Goal: Information Seeking & Learning: Learn about a topic

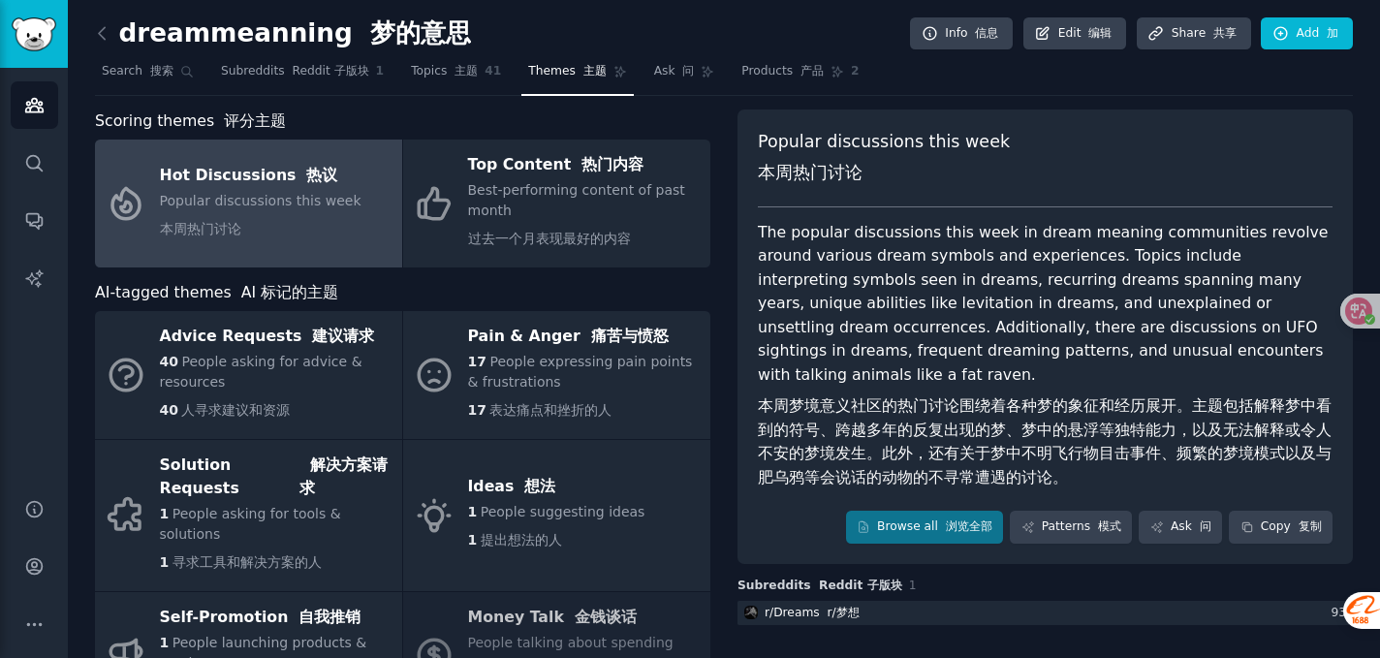
scroll to position [116, 0]
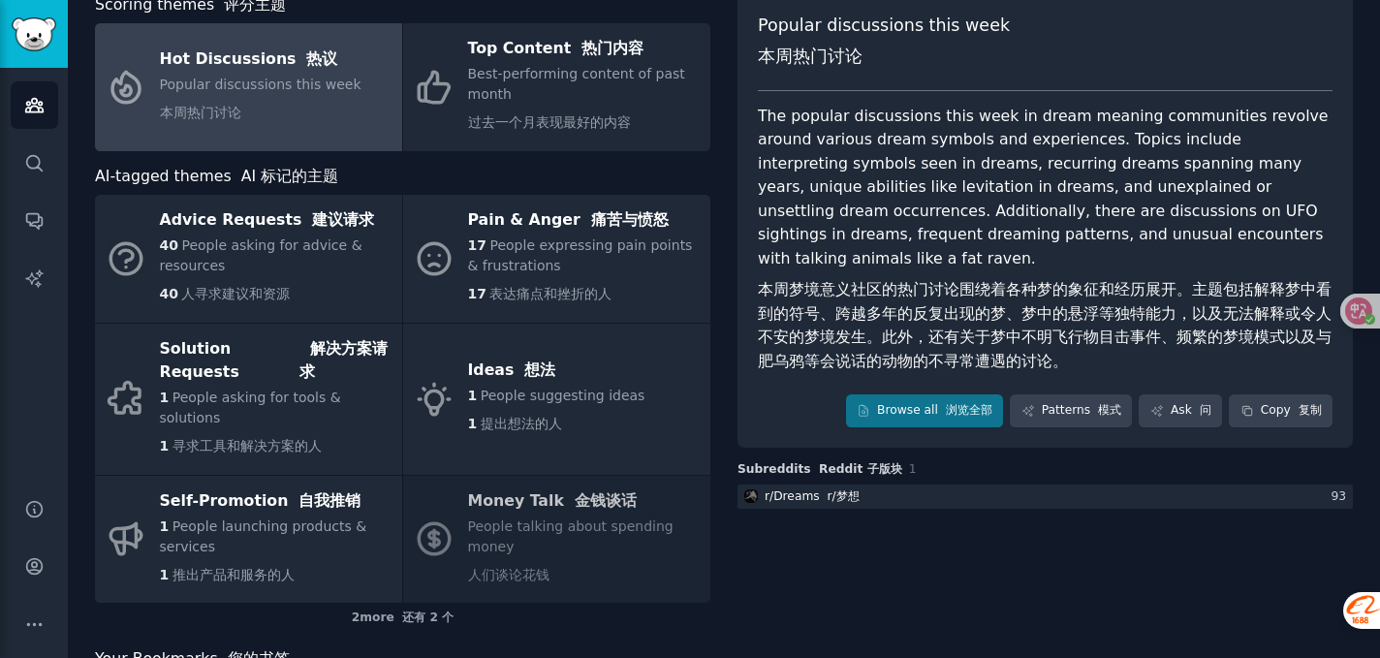
click at [284, 131] on link "Hot Discussions 热议 Popular discussions this week 本周热门讨论" at bounding box center [248, 87] width 307 height 128
click at [914, 395] on link "Browse all 浏览全部" at bounding box center [925, 410] width 158 height 33
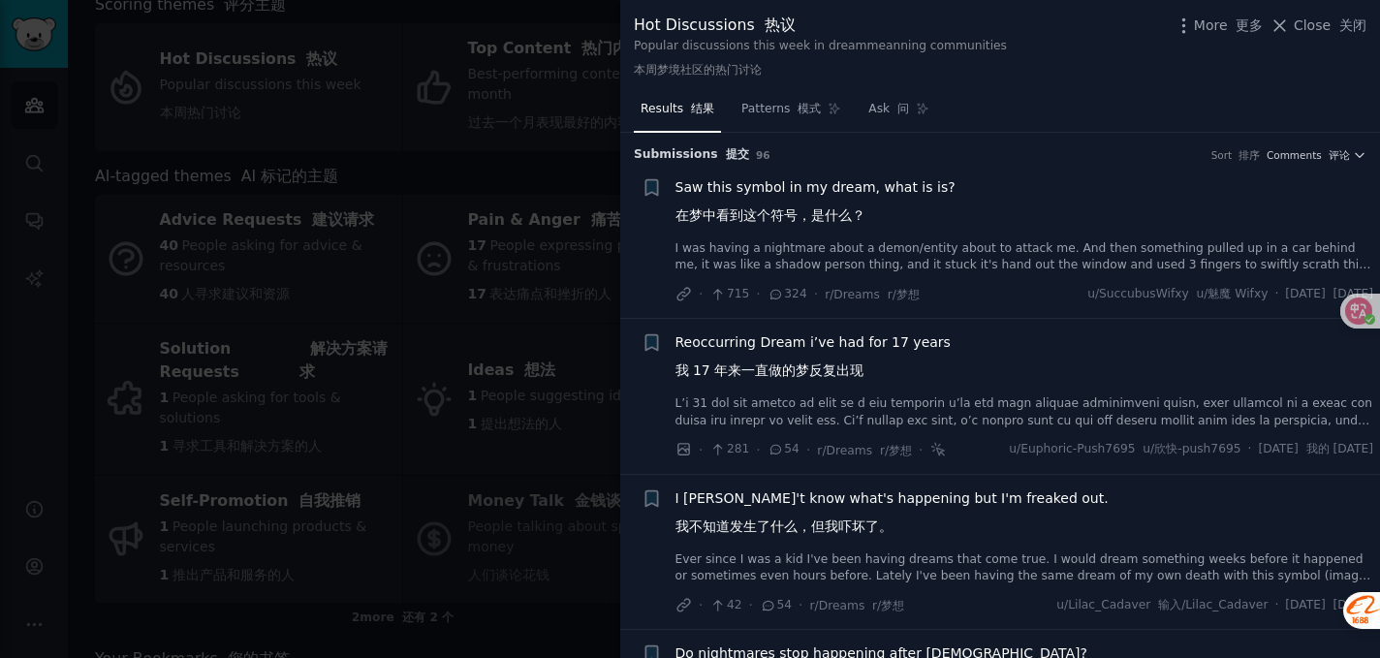
click at [920, 240] on link "I was having a nightmare about a demon/entity about to attack me. And then some…" at bounding box center [1024, 257] width 698 height 34
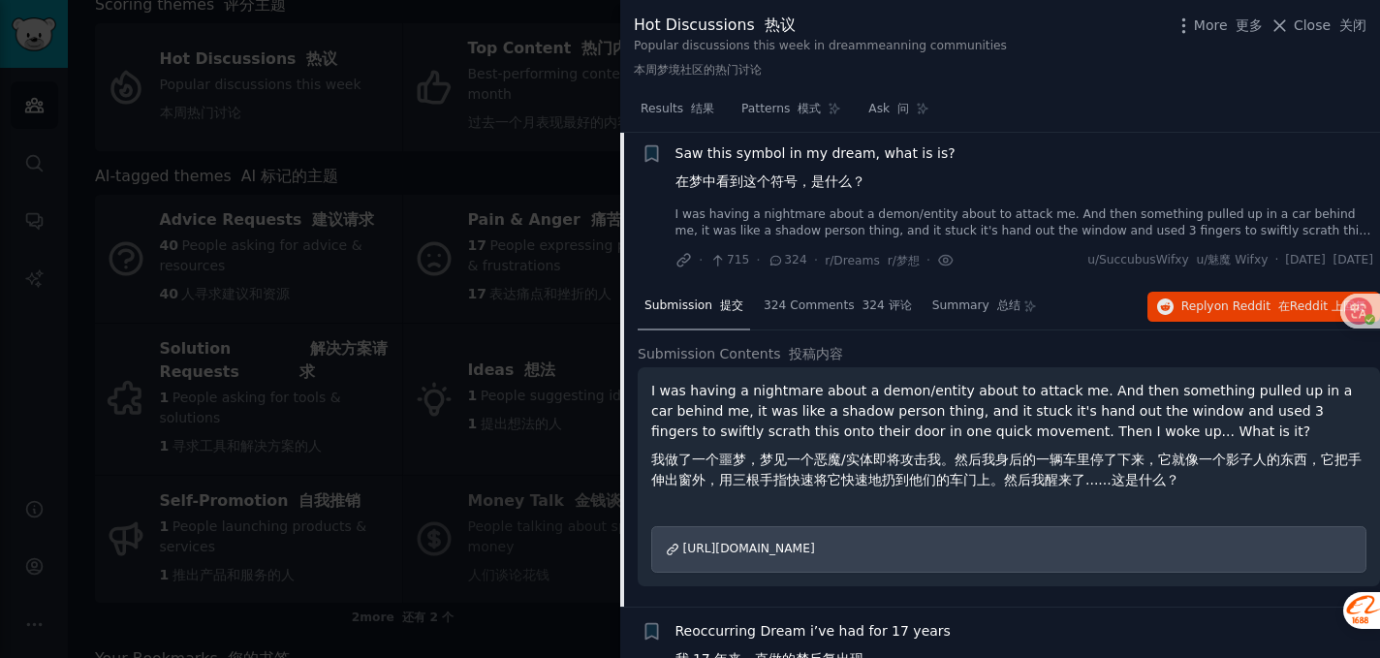
scroll to position [25, 0]
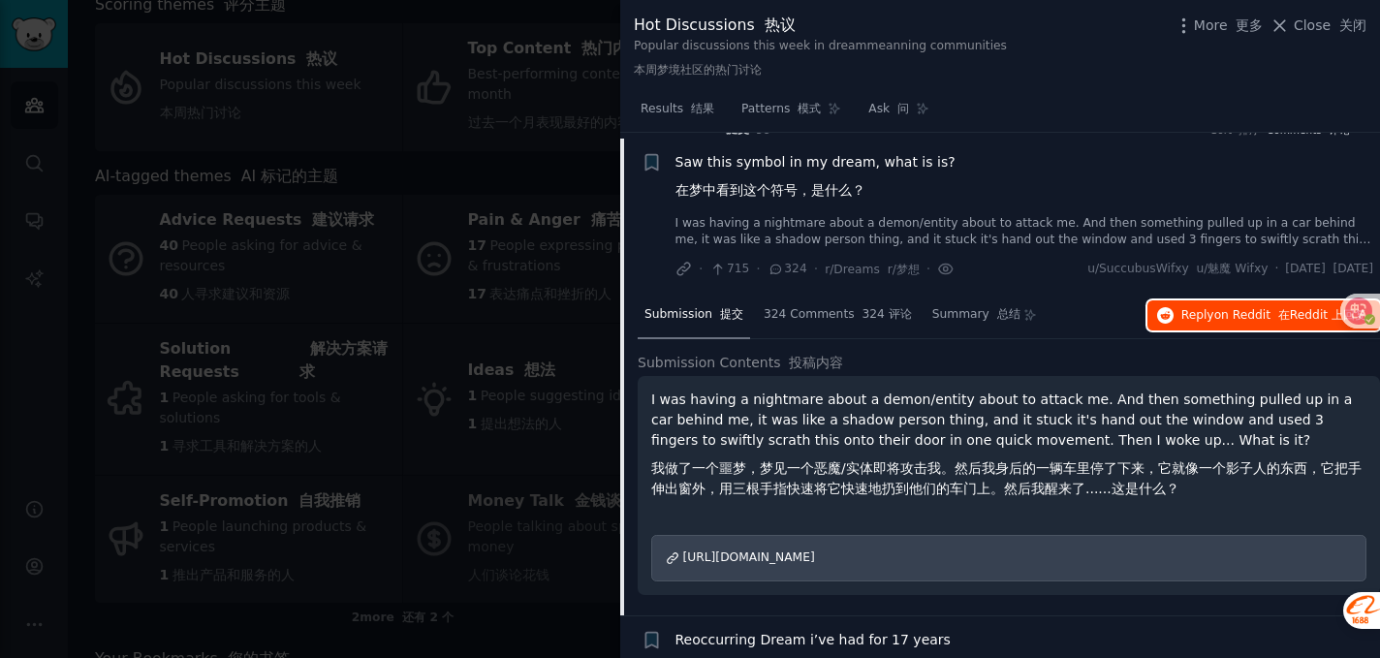
click at [1182, 323] on span "Reply on Reddit 在 Reddit 上 回复" at bounding box center [1273, 315] width 185 height 17
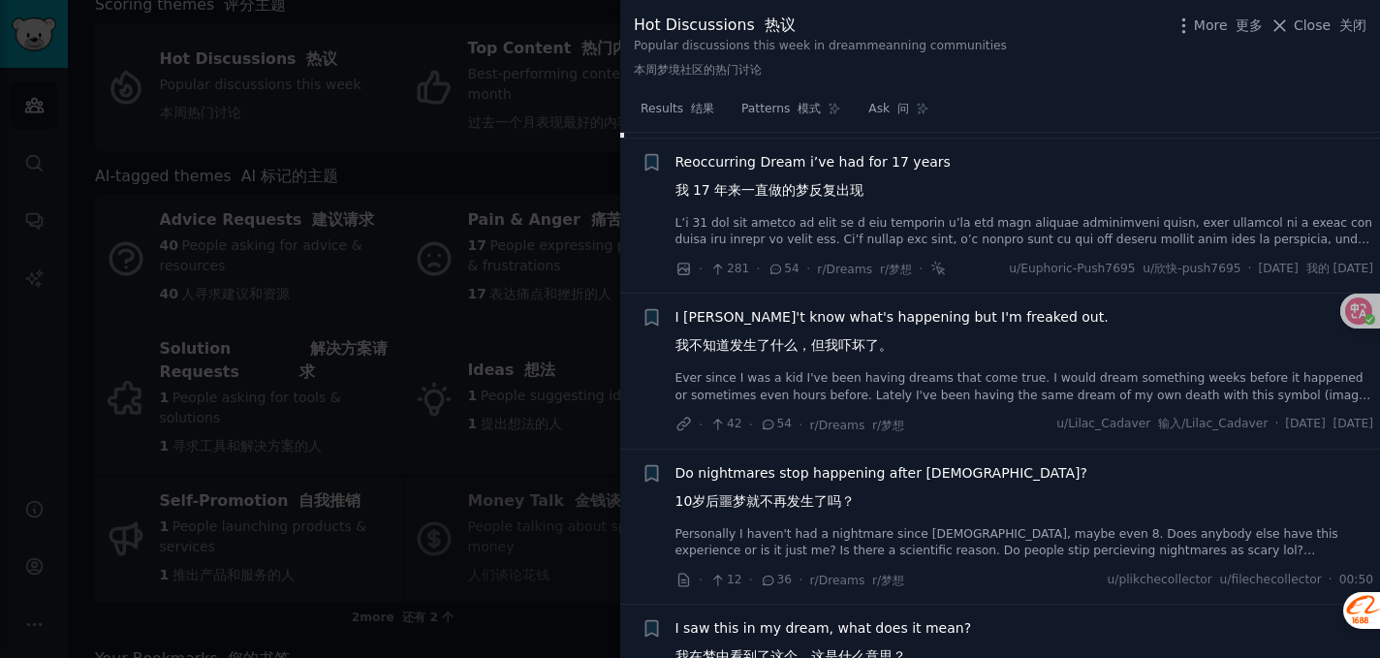
scroll to position [511, 0]
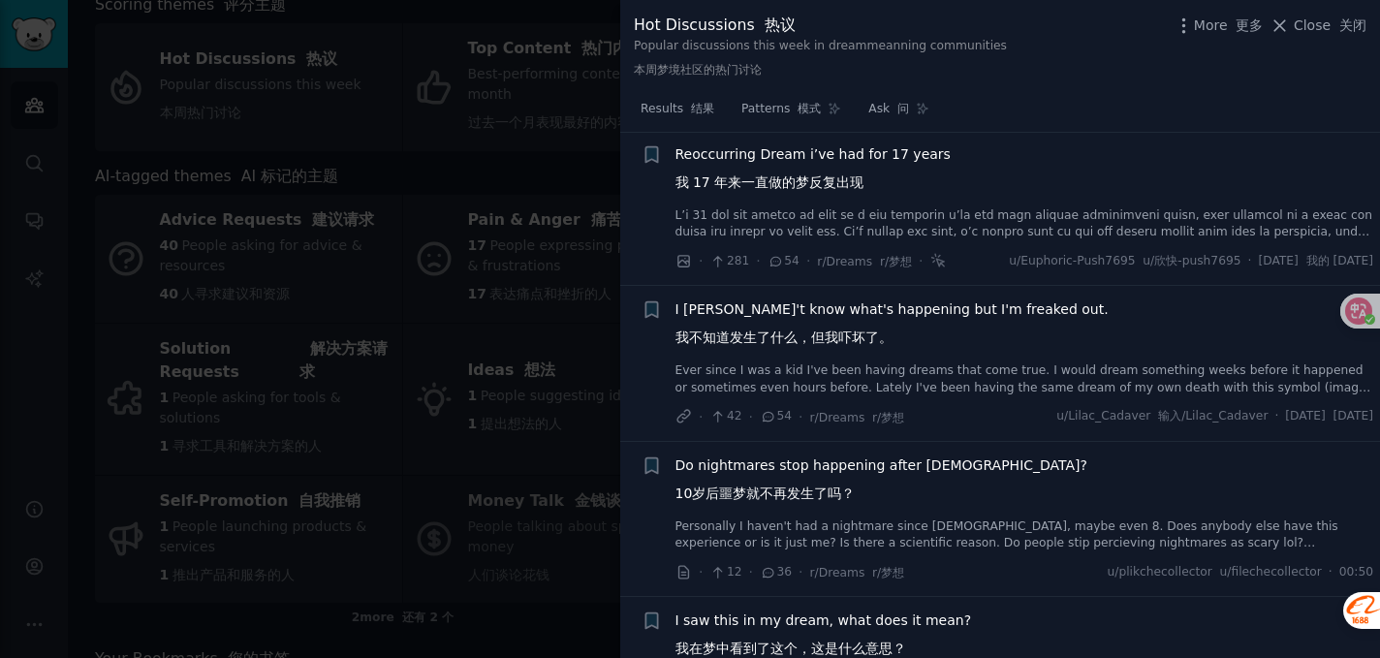
click at [950, 381] on link "Ever since I was a kid I've been having dreams that come true. I would dream so…" at bounding box center [1024, 379] width 698 height 34
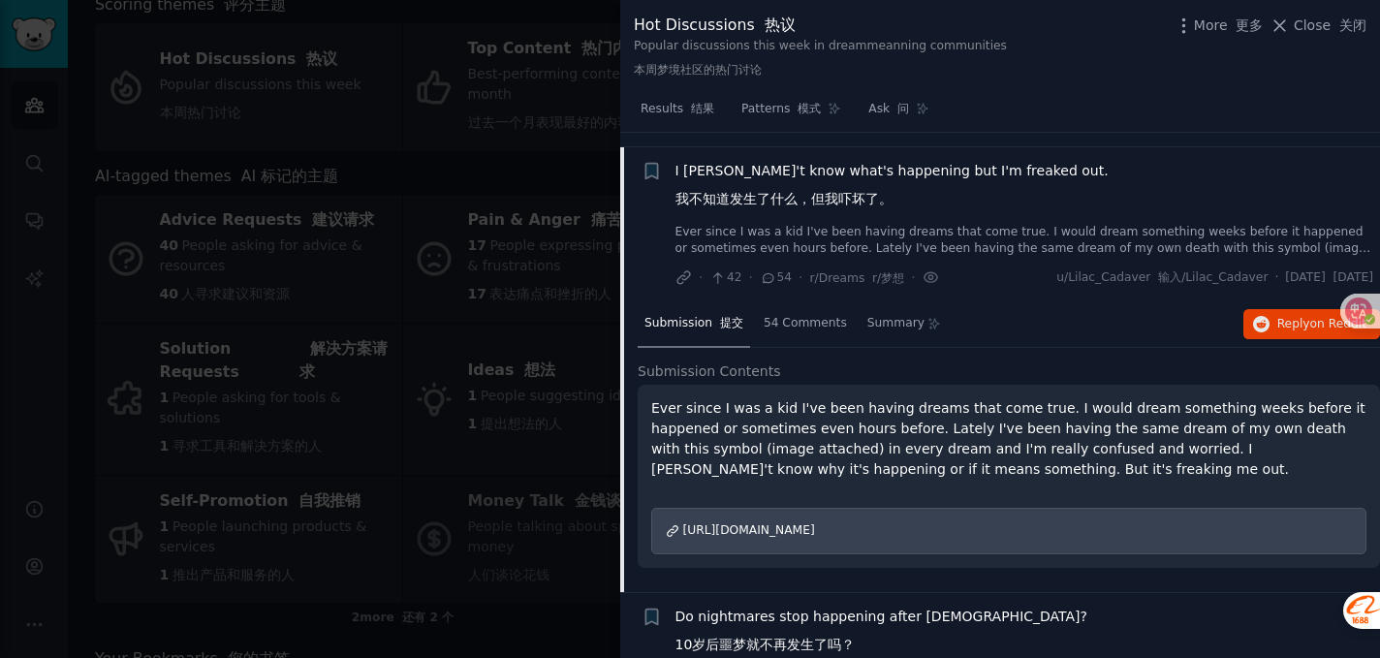
scroll to position [341, 0]
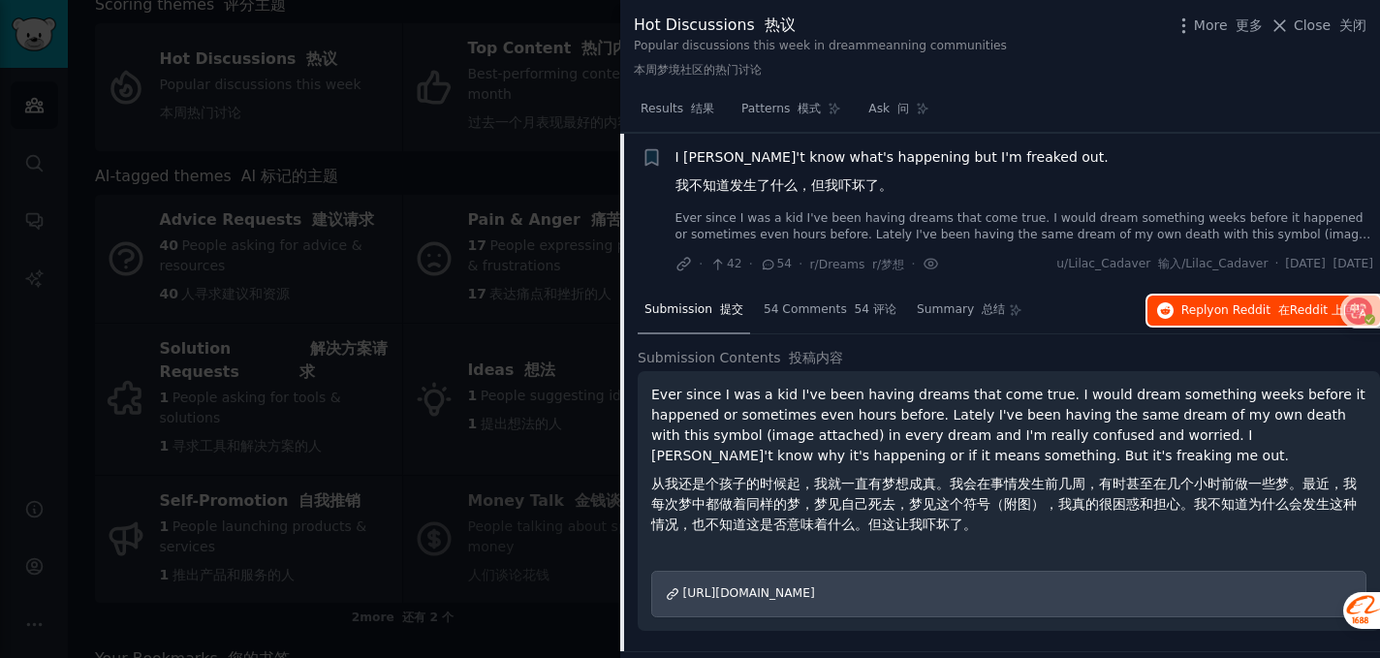
click at [1208, 317] on span "Reply on Reddit 在 Reddit 上 回复" at bounding box center [1273, 310] width 185 height 17
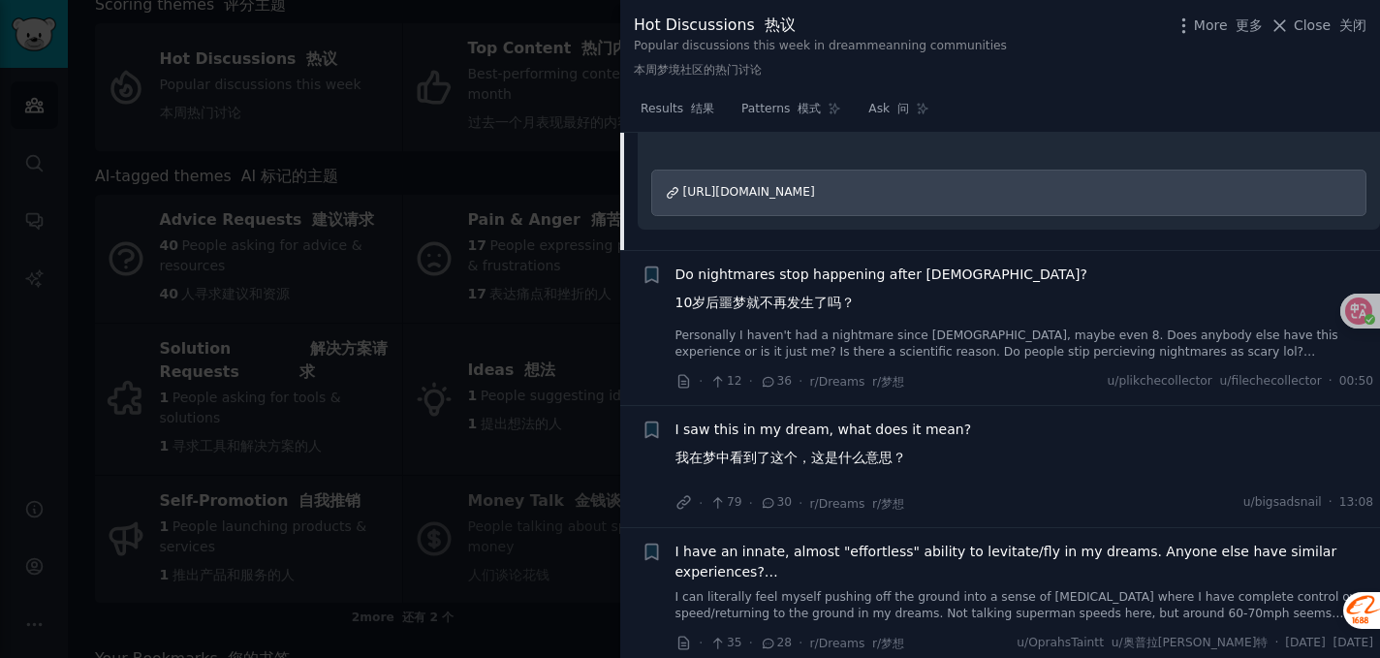
scroll to position [847, 0]
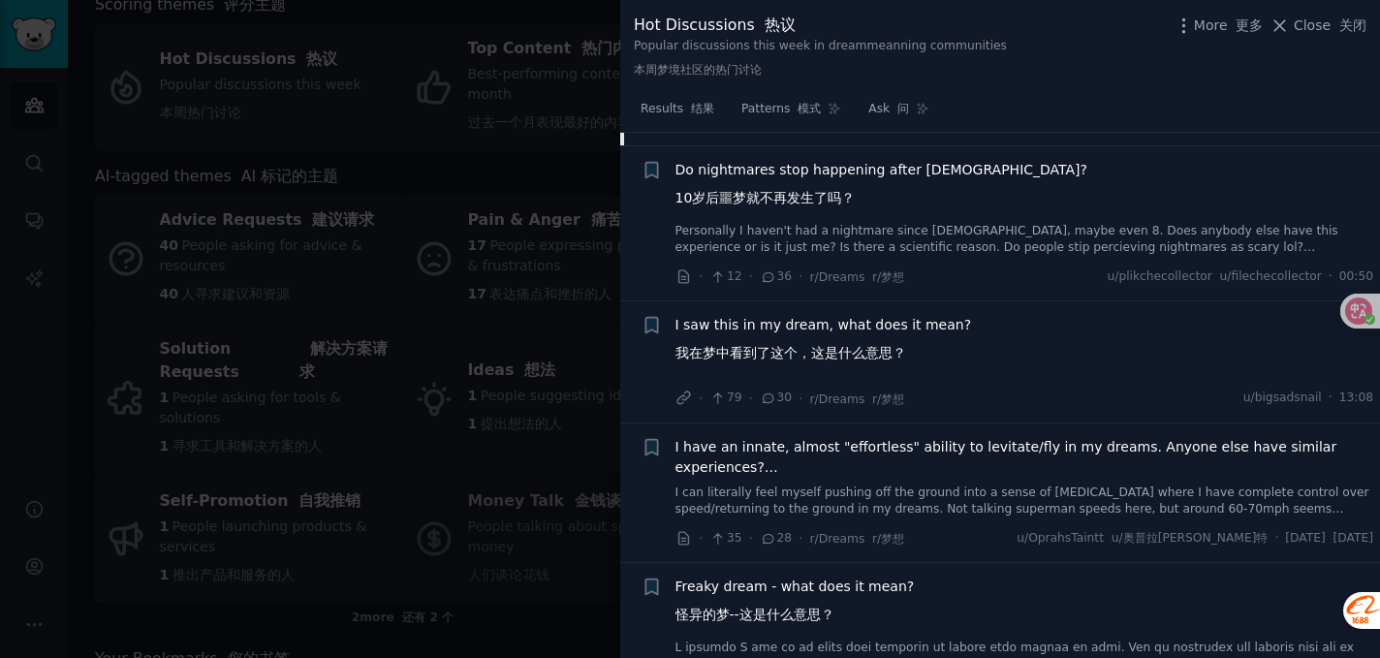
click at [966, 349] on div "I saw this in my dream, what does it mean? 我在梦中看到了这个，这是什么意思？" at bounding box center [1024, 343] width 698 height 56
click at [764, 348] on font "我在梦中看到了这个，这是什么意思？" at bounding box center [790, 353] width 231 height 16
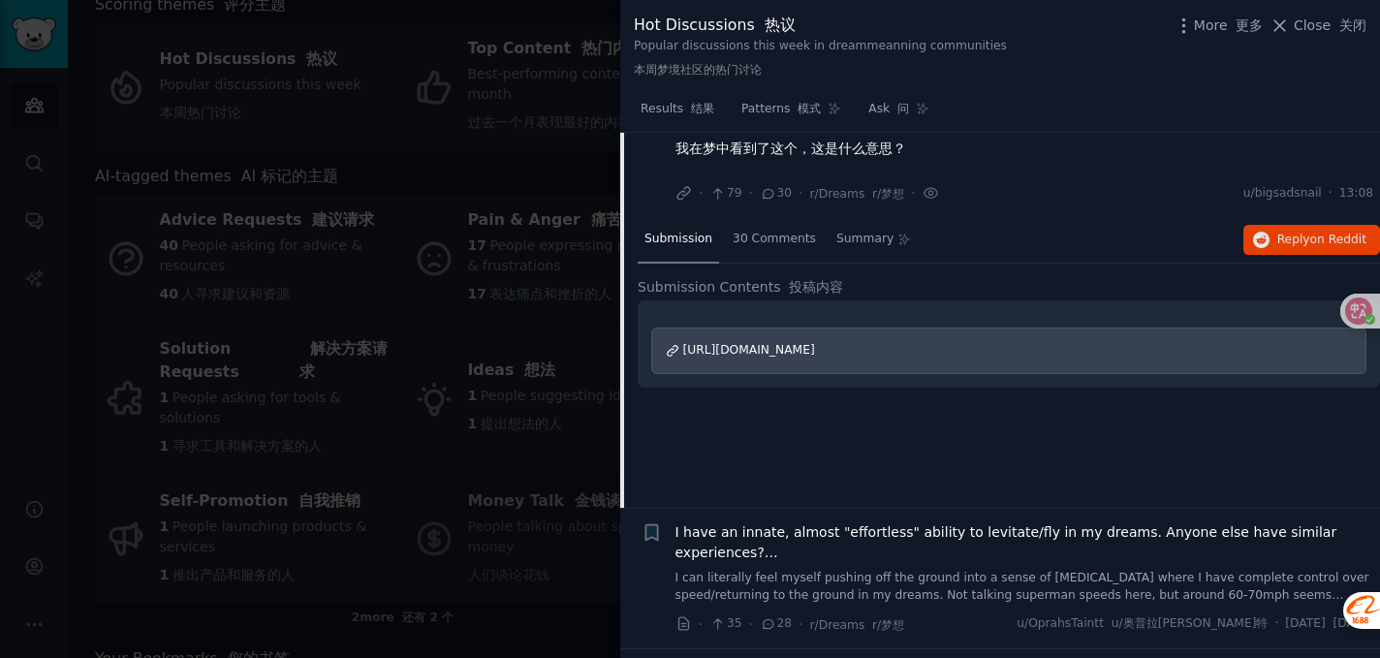
scroll to position [652, 0]
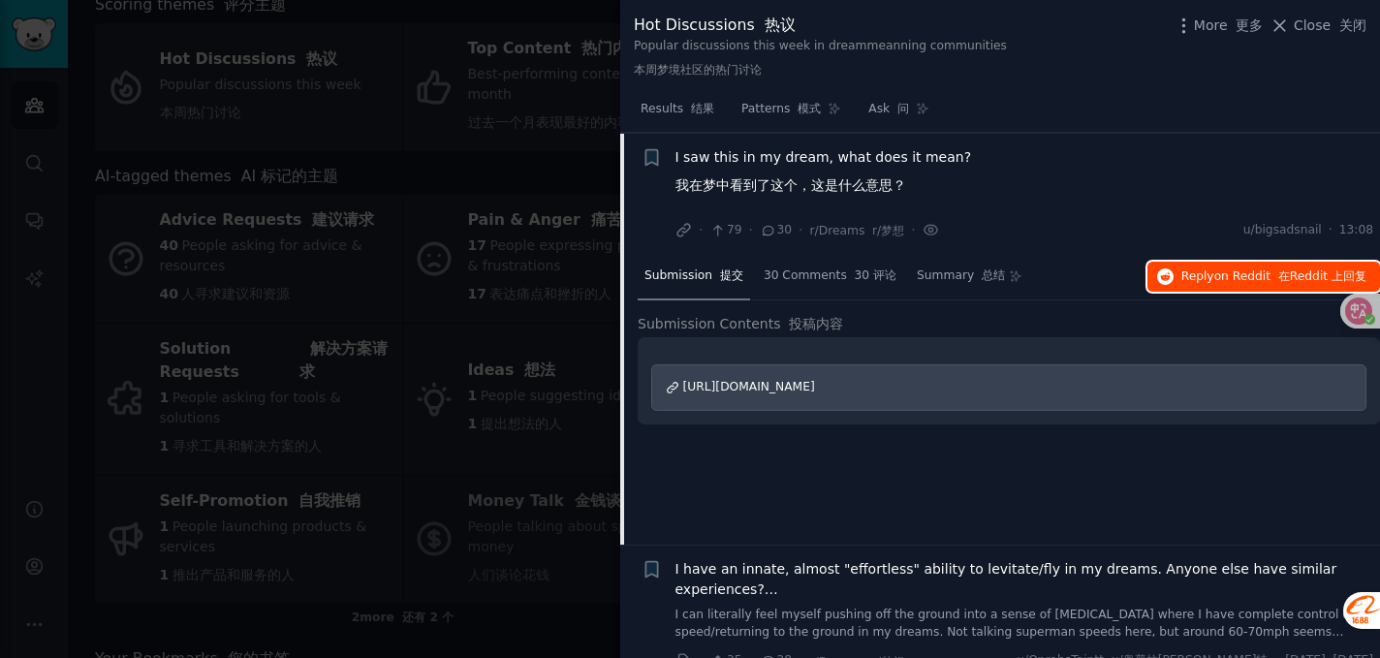
click at [1182, 283] on span "Reply on Reddit 在 Reddit 上 回复" at bounding box center [1273, 276] width 185 height 17
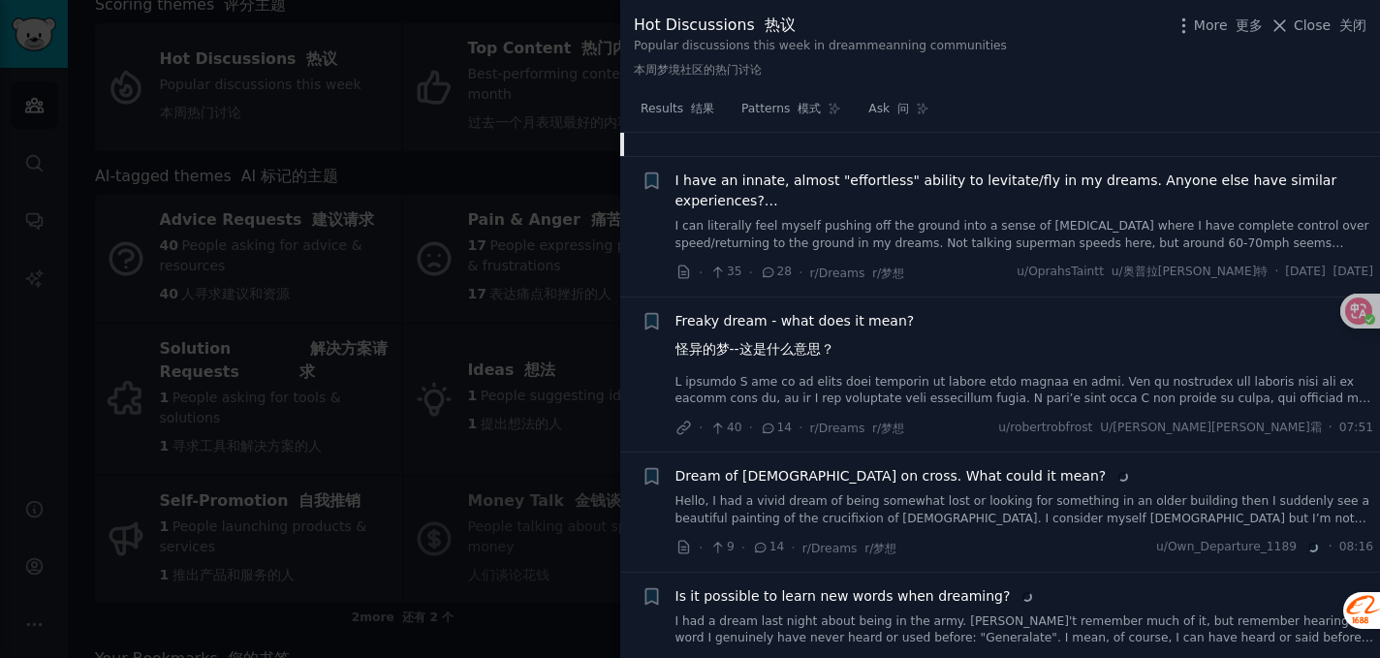
scroll to position [1026, 0]
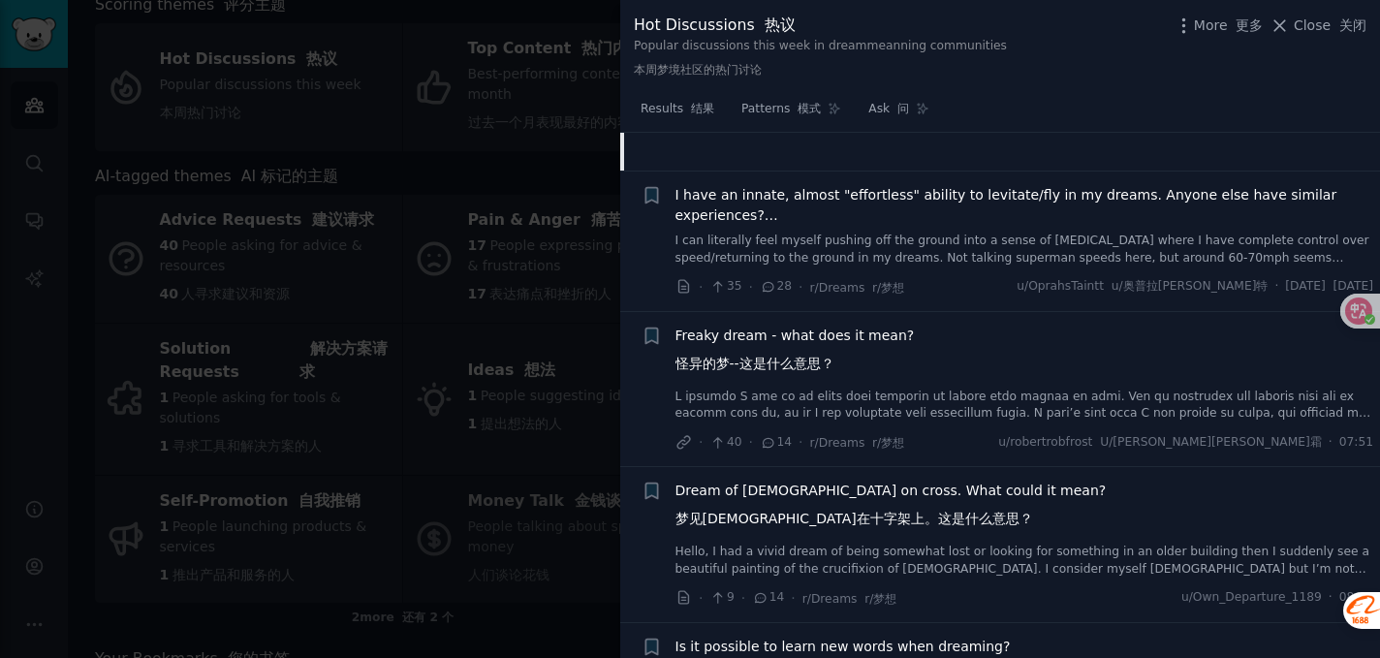
click at [991, 226] on div "I have an innate, almost "effortless" ability to levitate/fly in my dreams. Any…" at bounding box center [1024, 225] width 698 height 81
click at [920, 252] on link "I can literally feel myself pushing off the ground into a sense of [MEDICAL_DAT…" at bounding box center [1024, 250] width 698 height 34
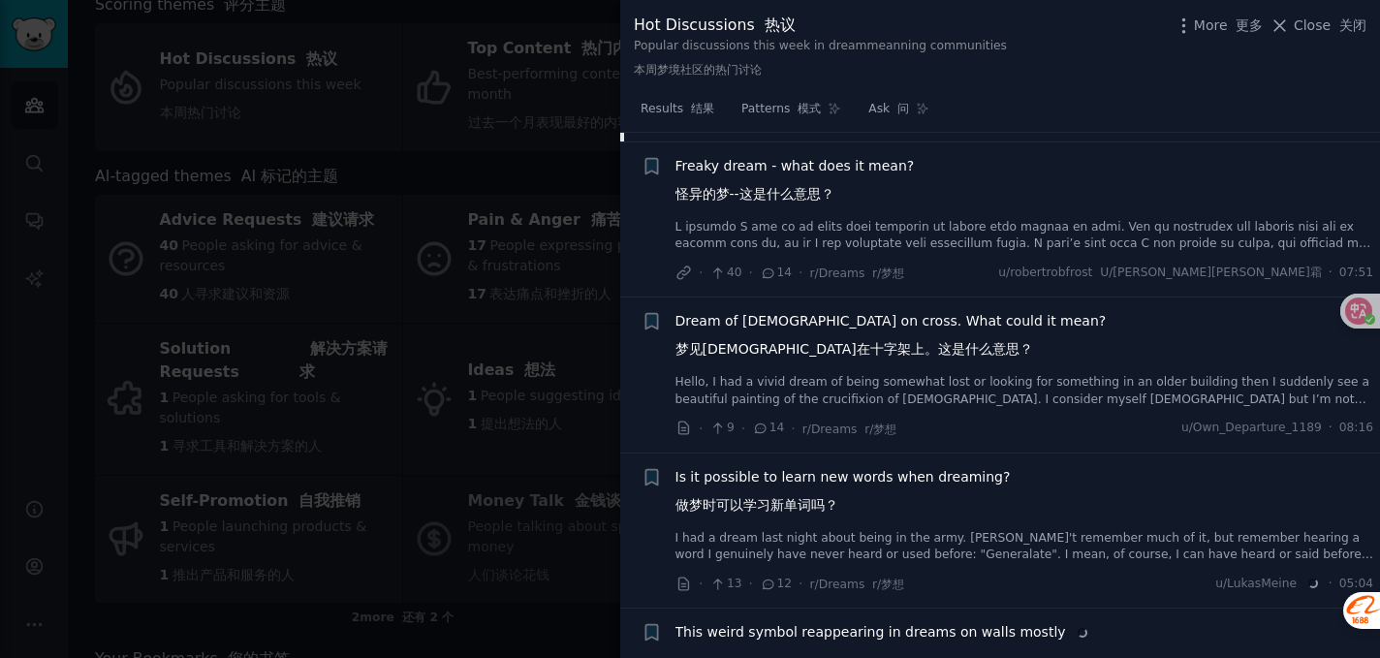
scroll to position [1256, 0]
click at [938, 244] on link at bounding box center [1024, 239] width 698 height 34
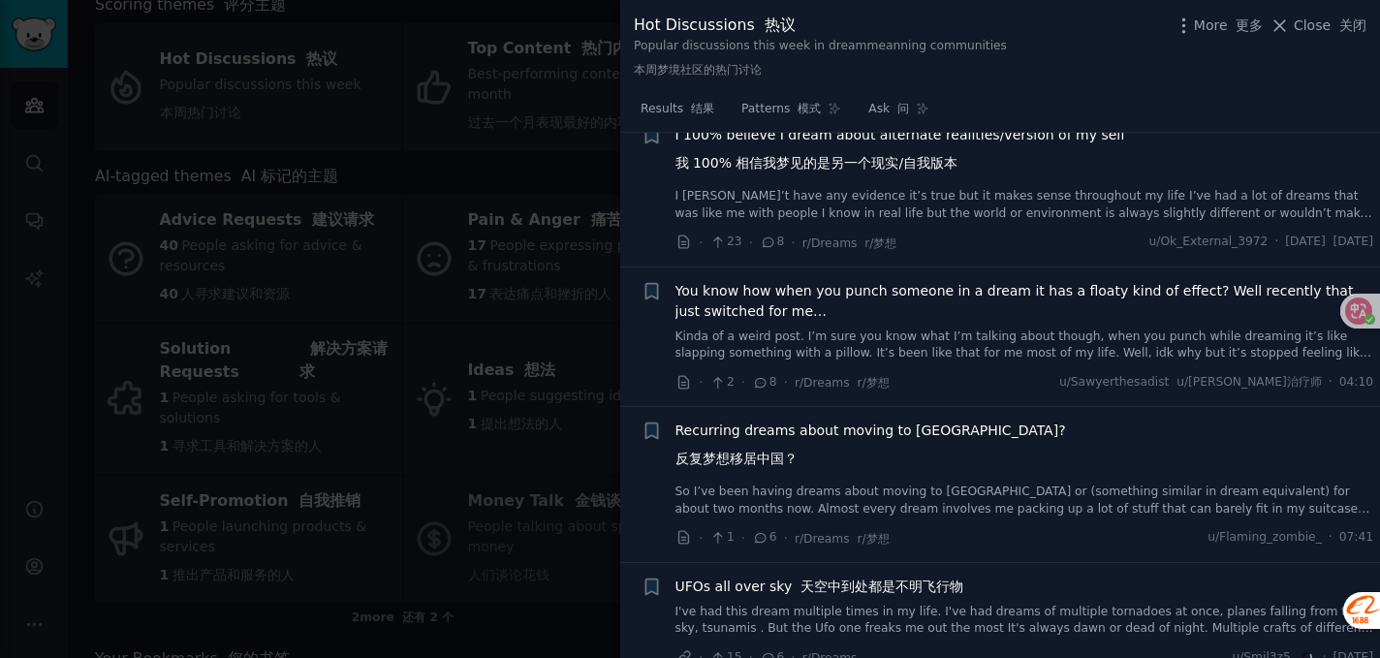
scroll to position [2769, 0]
click at [951, 501] on link "So I’ve been having dreams about moving to [GEOGRAPHIC_DATA] or (something simi…" at bounding box center [1024, 499] width 698 height 34
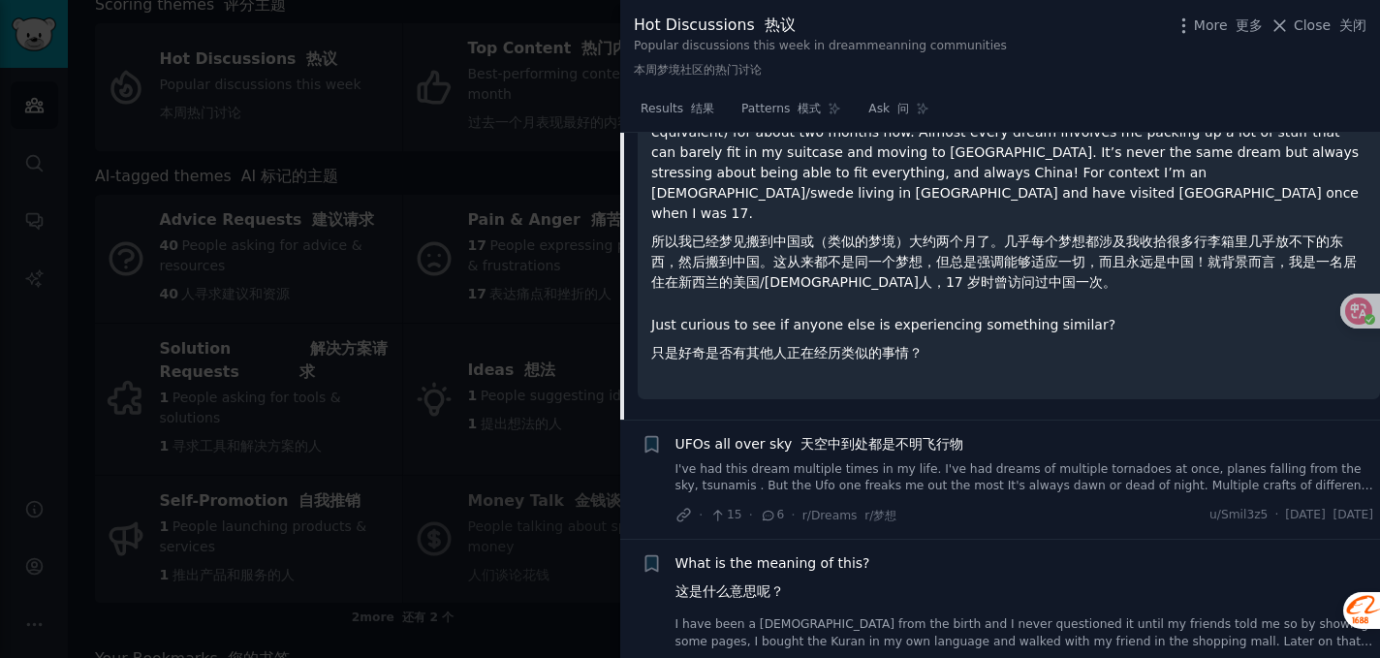
scroll to position [2240, 0]
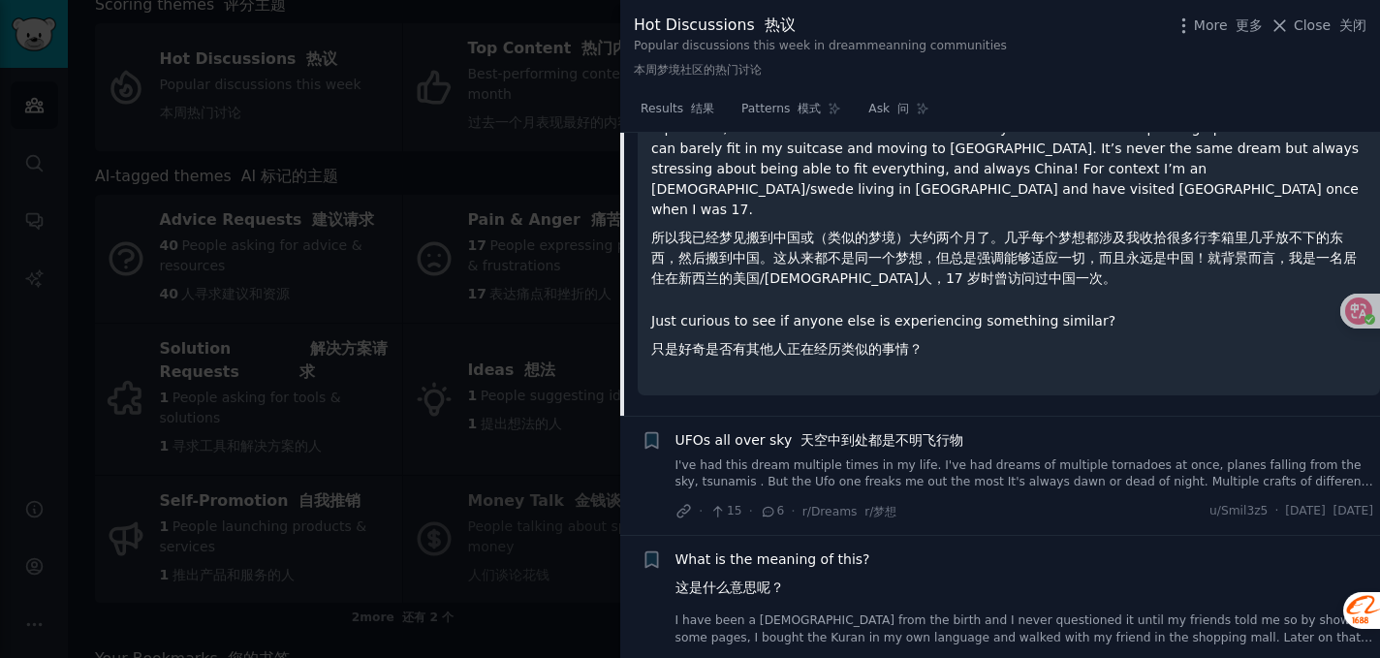
click at [924, 457] on link "I've had this dream multiple times in my life. I've had dreams of multiple torn…" at bounding box center [1024, 474] width 698 height 34
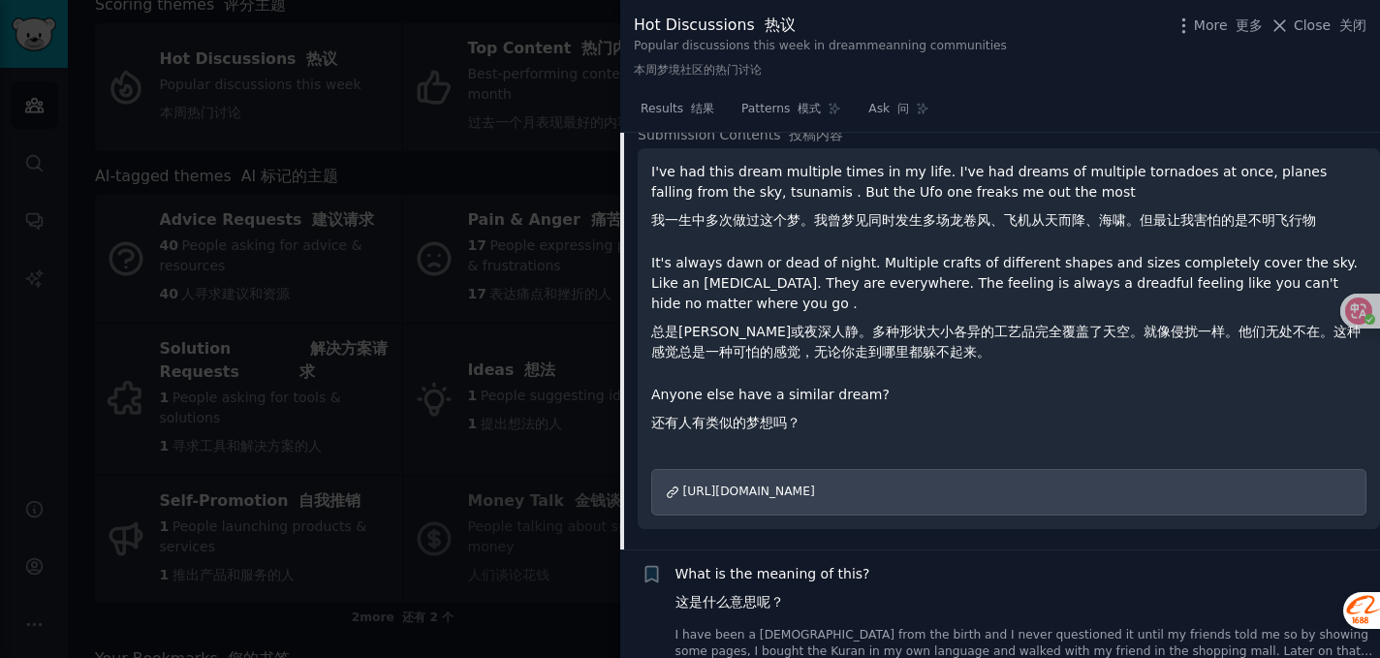
scroll to position [2554, 0]
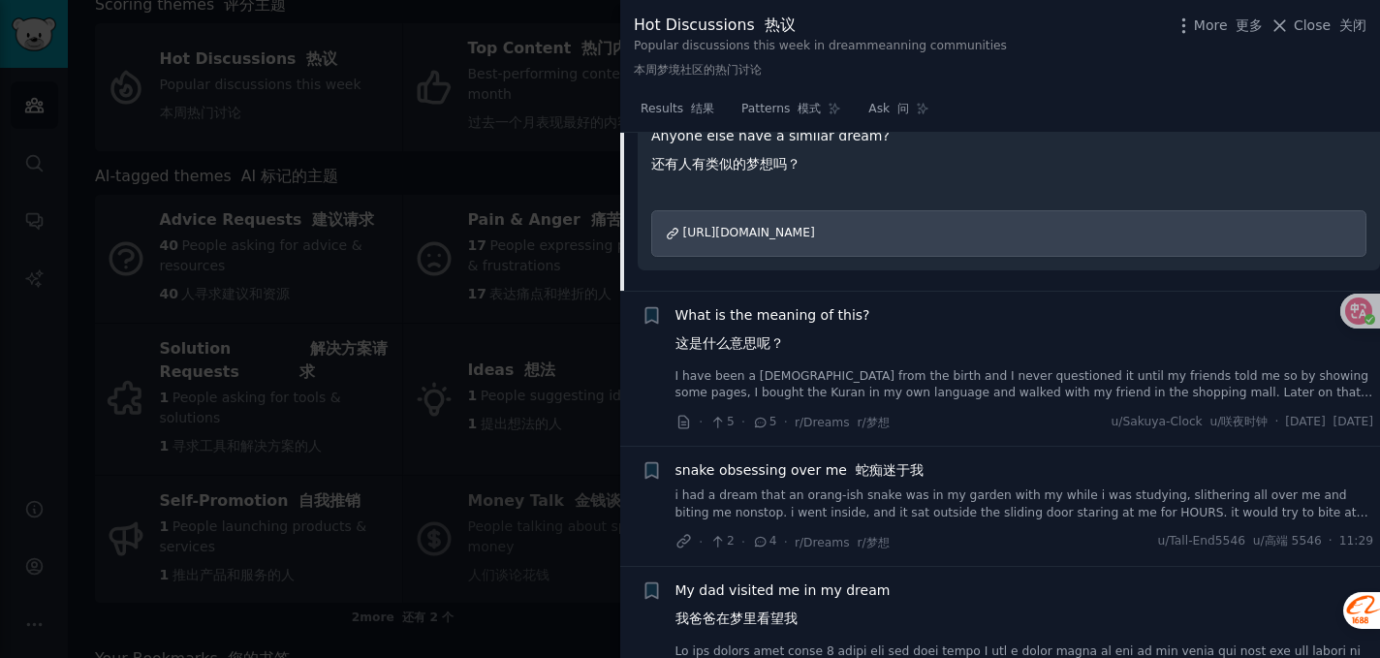
click at [886, 384] on link "I have been a [DEMOGRAPHIC_DATA] from the birth and I never questioned it until…" at bounding box center [1024, 385] width 698 height 34
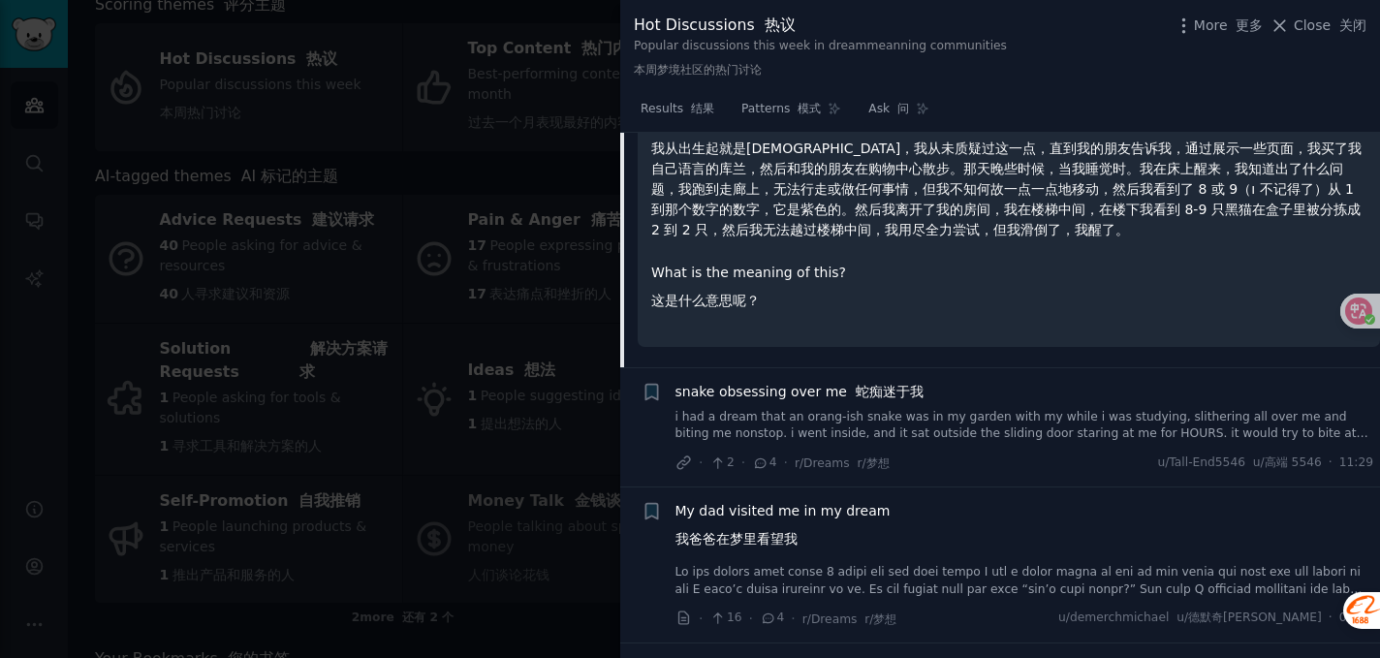
scroll to position [2647, 0]
